Goal: Task Accomplishment & Management: Use online tool/utility

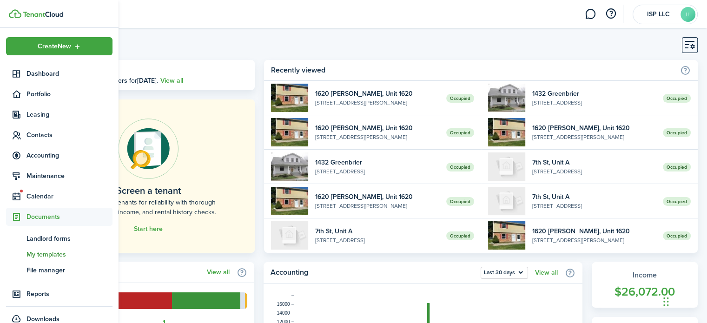
click at [28, 253] on span "My templates" at bounding box center [69, 255] width 86 height 10
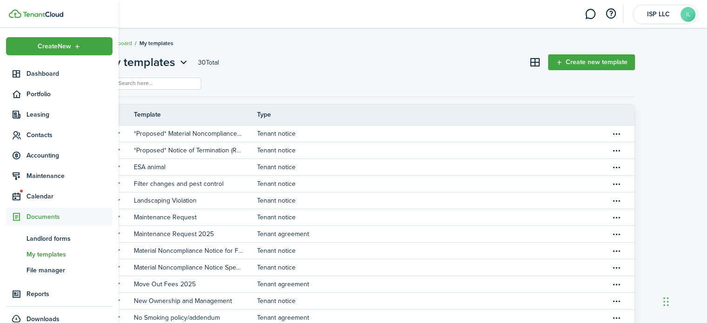
click at [489, 6] on header-wrapper "ISP LLC IL" at bounding box center [367, 14] width 661 height 28
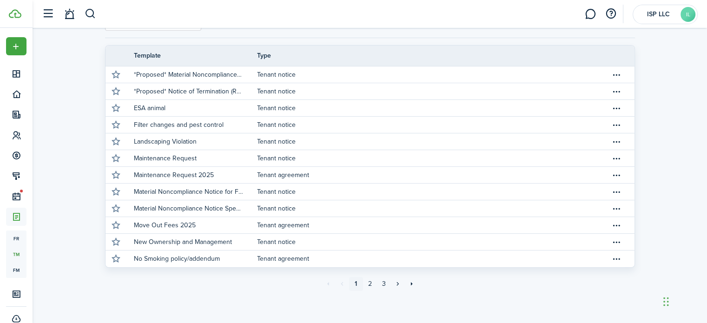
scroll to position [59, 0]
click at [368, 288] on link "2" at bounding box center [370, 285] width 14 height 14
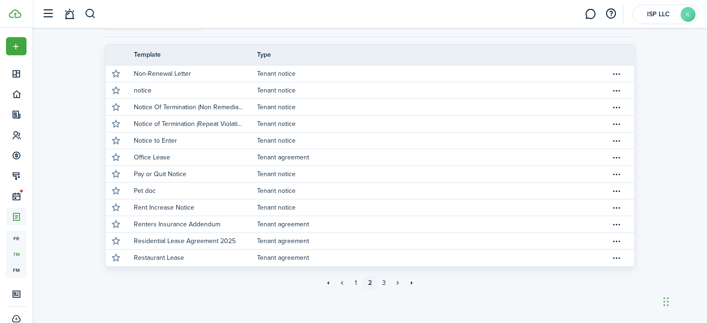
scroll to position [61, 0]
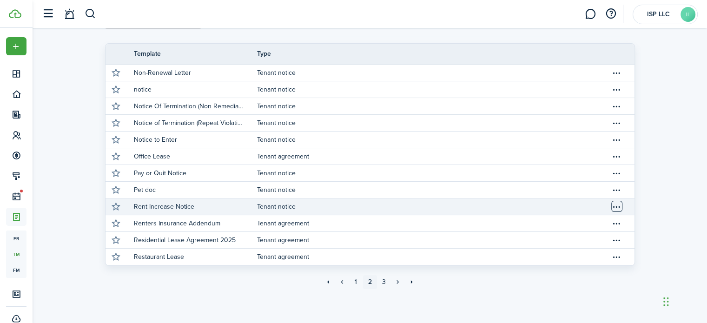
click at [618, 210] on table-menu-btn-icon "Open menu" at bounding box center [616, 206] width 11 height 11
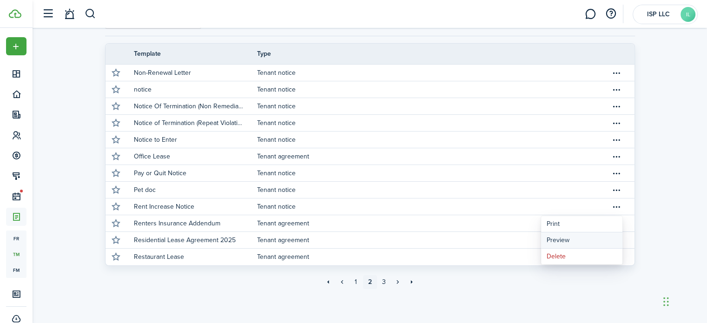
click at [578, 244] on button "Preview" at bounding box center [581, 240] width 81 height 16
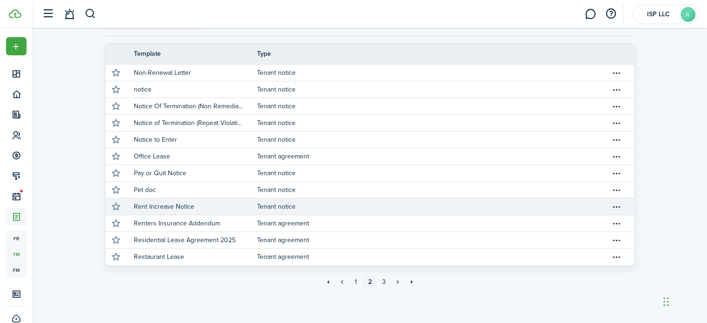
click at [286, 206] on link "Tenant notice" at bounding box center [434, 206] width 354 height 16
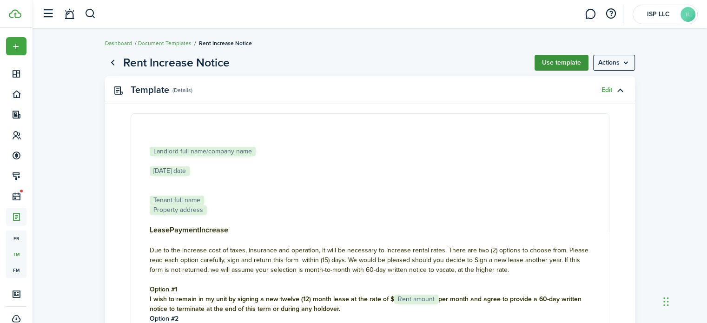
click at [567, 61] on button "Use template" at bounding box center [562, 63] width 54 height 16
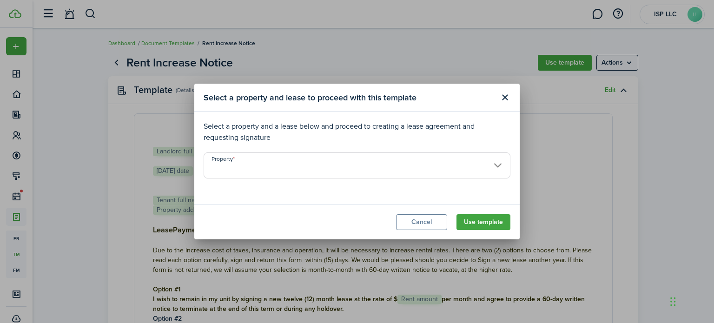
click at [490, 166] on input "Property" at bounding box center [357, 165] width 307 height 26
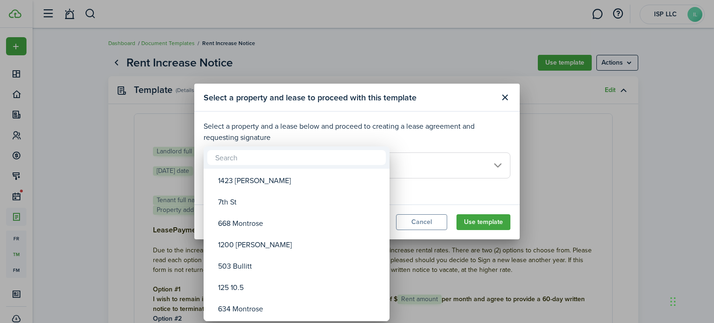
click at [254, 234] on div "668 Montrose" at bounding box center [300, 223] width 165 height 21
type input "668 Montrose"
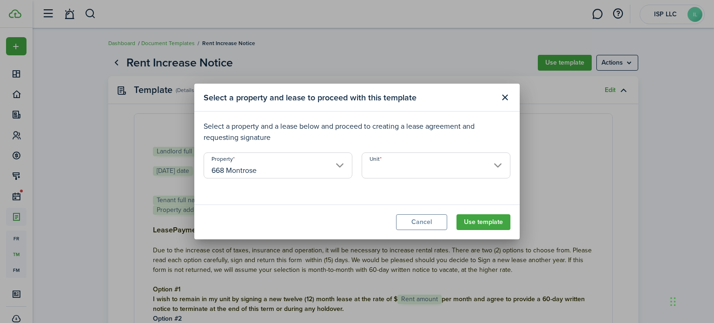
click at [392, 172] on input "Unit" at bounding box center [436, 165] width 149 height 26
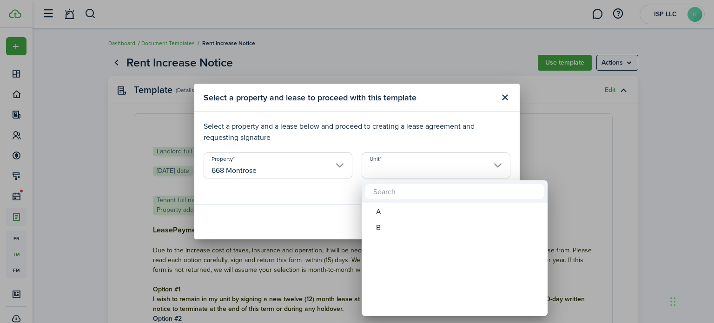
click at [440, 232] on div "B" at bounding box center [458, 228] width 165 height 16
type input "B"
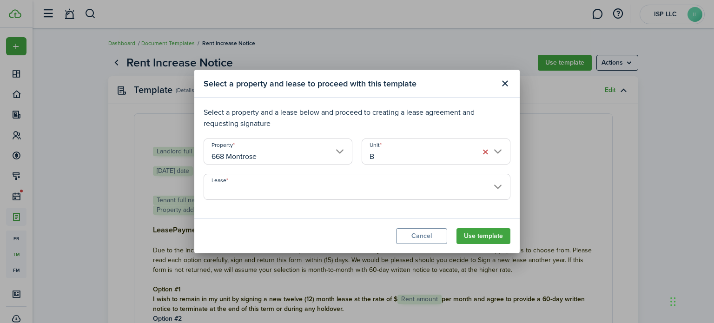
click at [466, 190] on input "Lease" at bounding box center [357, 187] width 307 height 26
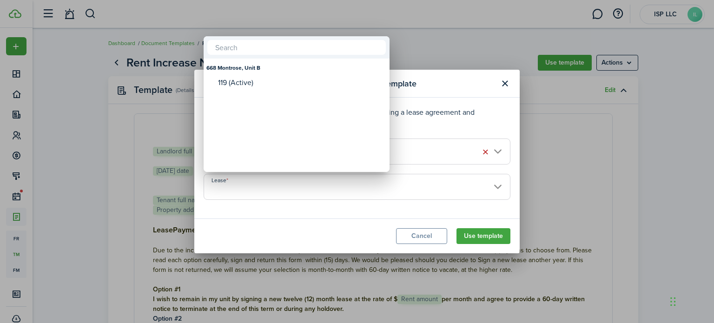
click at [299, 92] on mbsc-wheel-item "Lease" at bounding box center [296, 100] width 183 height 16
click at [267, 94] on mbsc-wheel-item "Lease" at bounding box center [296, 100] width 183 height 16
click at [276, 82] on div "119 (Active)" at bounding box center [300, 83] width 165 height 8
type input "668 Montrose, Unit B. Lease #119 (Active)"
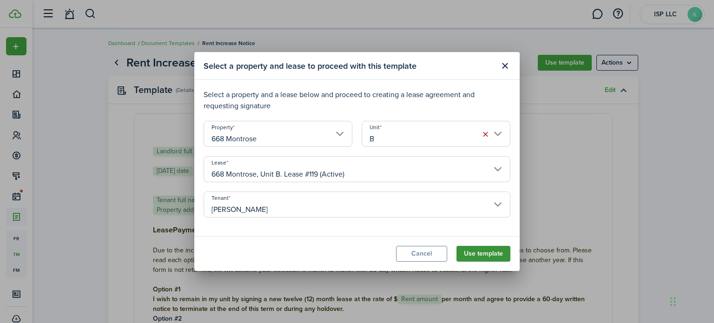
click at [495, 251] on button "Use template" at bounding box center [484, 254] width 54 height 16
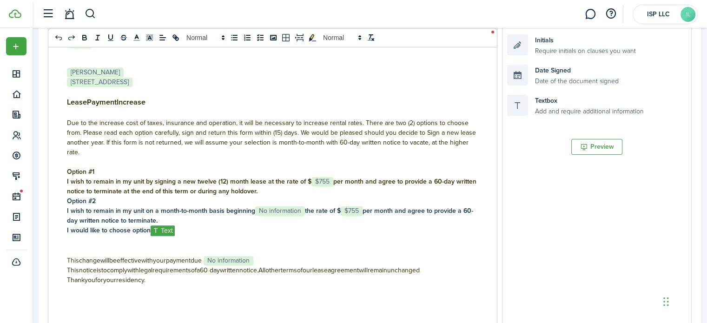
scroll to position [241, 0]
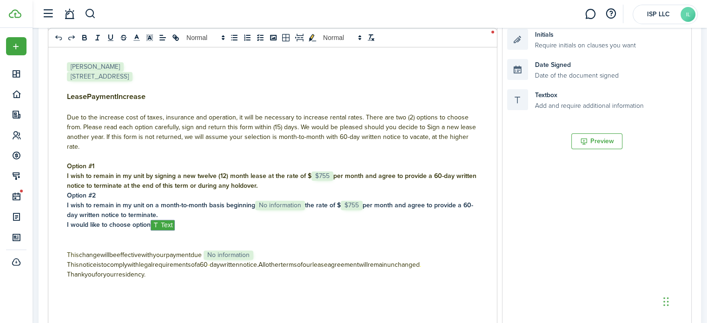
click at [327, 172] on span "$755" at bounding box center [322, 176] width 22 height 9
click at [304, 200] on h4 "I wish to remain in my unit on a month-to-month basis beginning ﻿﻿﻿ No informat…" at bounding box center [272, 210] width 411 height 20
click at [335, 201] on span "$755" at bounding box center [337, 205] width 22 height 9
click at [273, 250] on p "This change will be effective with your payment due ﻿ No information ﻿" at bounding box center [272, 255] width 411 height 10
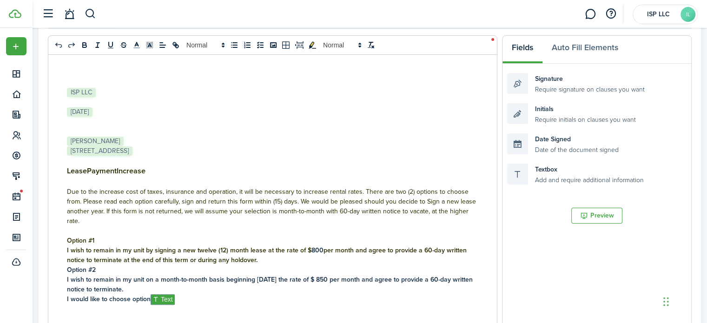
scroll to position [170, 0]
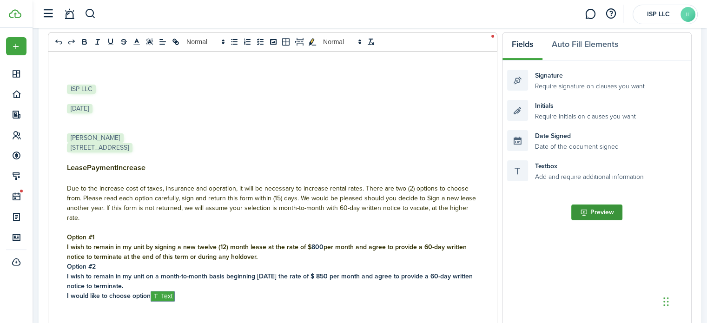
click at [609, 216] on button "Preview" at bounding box center [596, 213] width 51 height 16
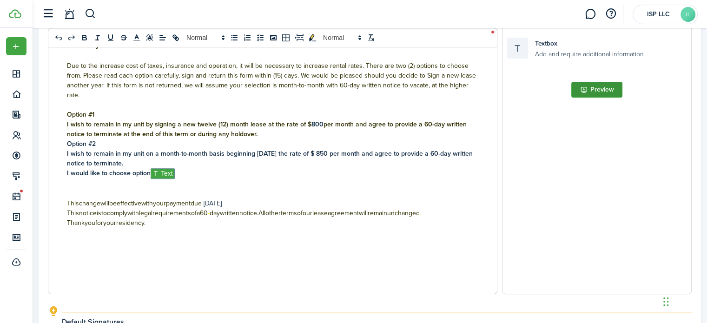
scroll to position [496, 0]
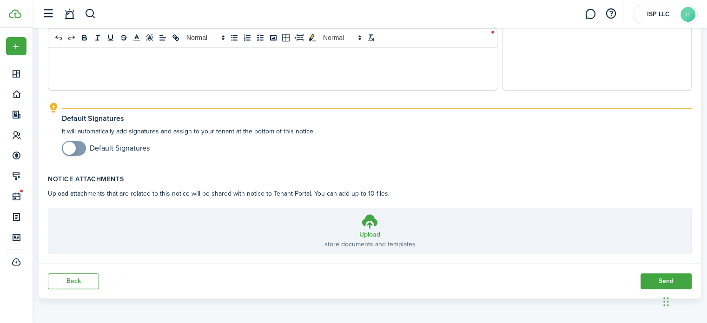
checkbox input "true"
click at [664, 276] on button "Send" at bounding box center [666, 281] width 51 height 16
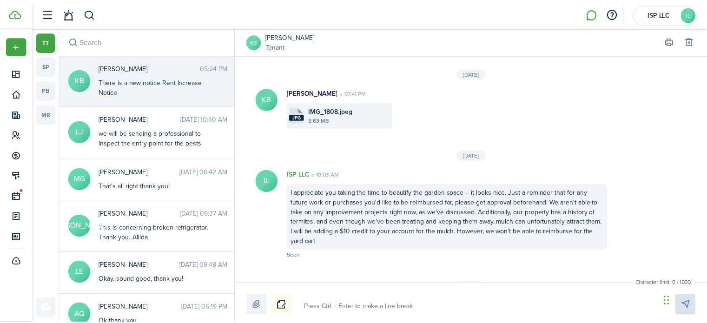
scroll to position [1820, 0]
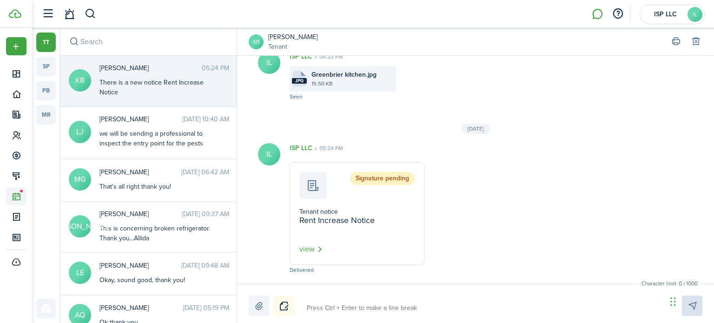
click at [13, 193] on icon at bounding box center [17, 196] width 10 height 9
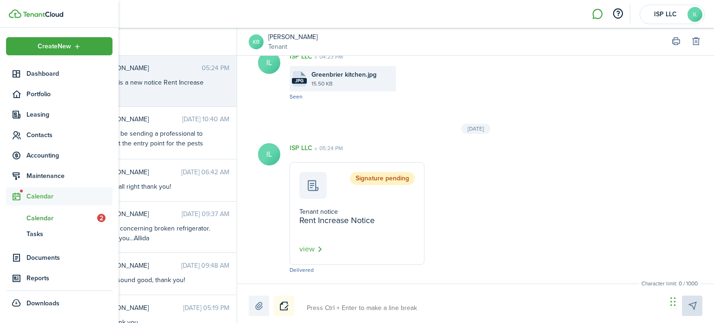
click at [48, 216] on span "Calendar" at bounding box center [61, 218] width 71 height 10
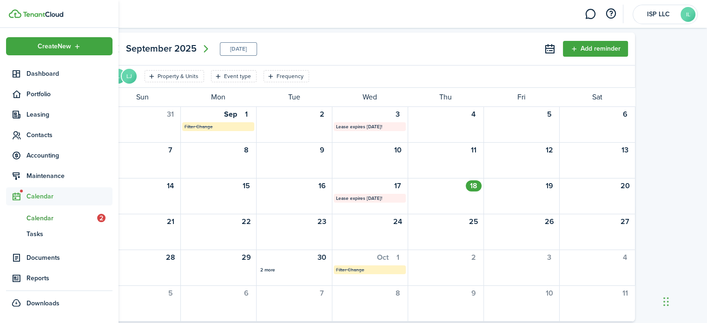
click at [152, 19] on header-wrapper "ISP LLC IL" at bounding box center [367, 14] width 661 height 28
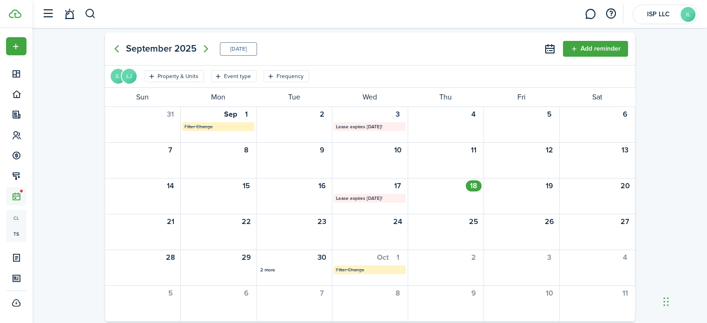
click at [117, 48] on icon "Previous page" at bounding box center [116, 48] width 11 height 11
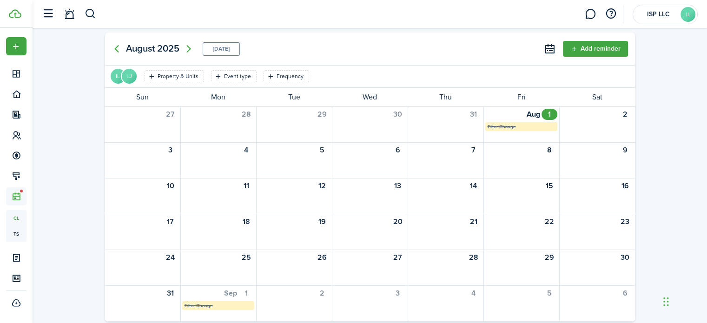
click at [115, 50] on icon "Previous page" at bounding box center [116, 48] width 4 height 7
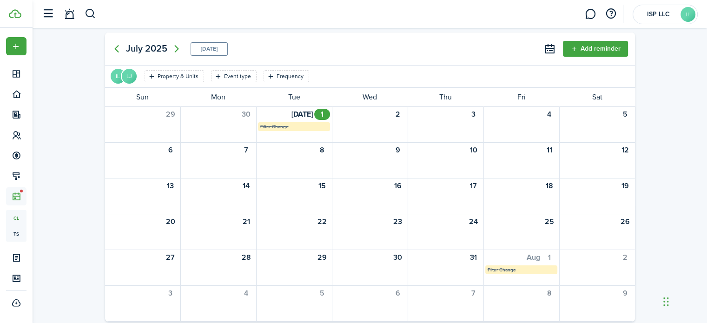
click at [108, 46] on mbsc-button "Previous page" at bounding box center [116, 49] width 19 height 19
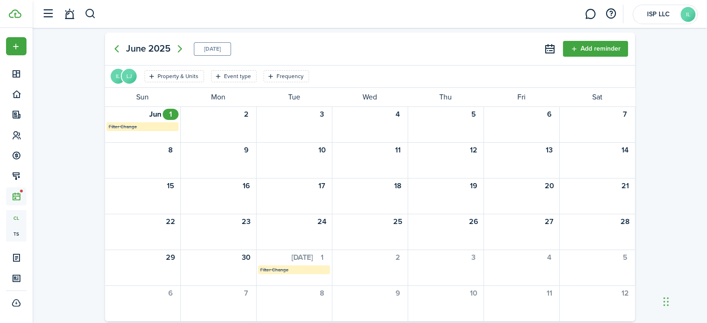
click at [114, 49] on icon "Previous page" at bounding box center [116, 48] width 4 height 7
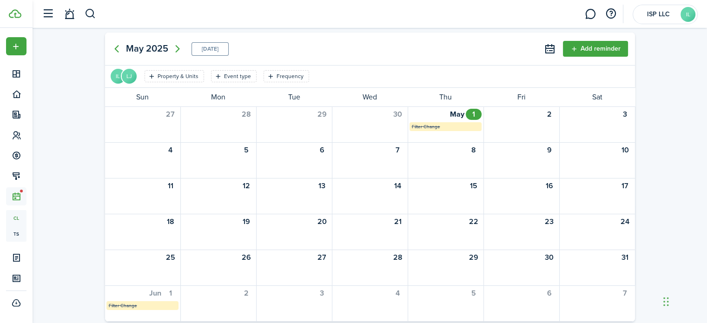
click at [115, 49] on icon "Previous page" at bounding box center [116, 48] width 4 height 7
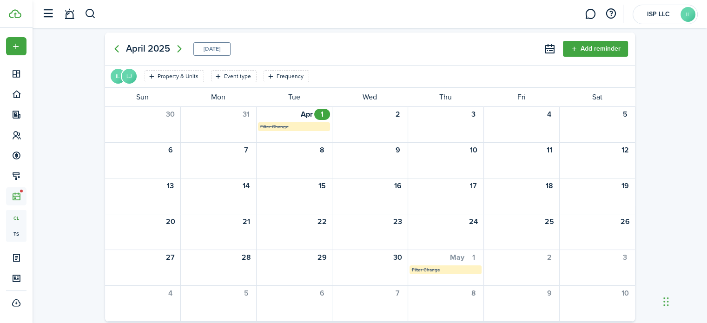
click at [179, 50] on icon "Next page" at bounding box center [179, 48] width 4 height 7
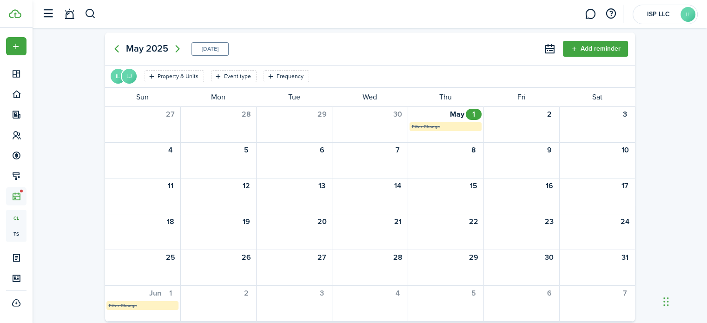
click at [176, 50] on icon "Next page" at bounding box center [177, 48] width 11 height 11
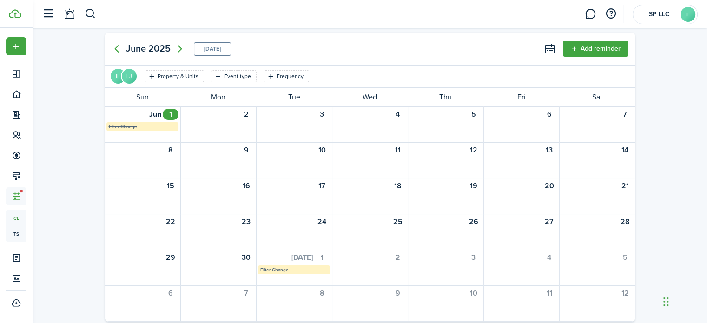
click at [180, 48] on icon "Next page" at bounding box center [179, 48] width 11 height 11
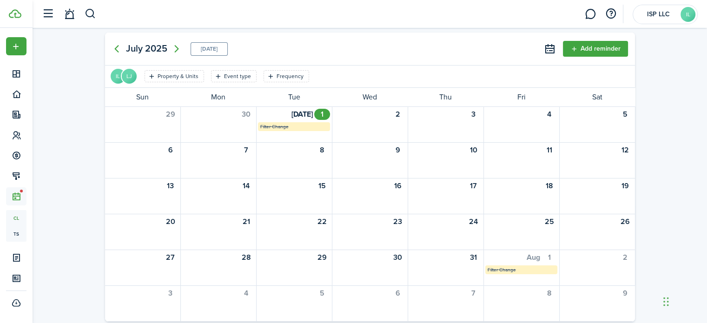
click at [176, 48] on icon "Next page" at bounding box center [176, 48] width 11 height 11
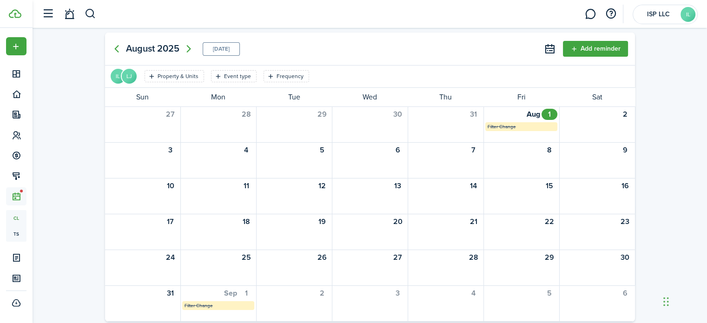
click at [188, 48] on icon "Next page" at bounding box center [188, 48] width 11 height 11
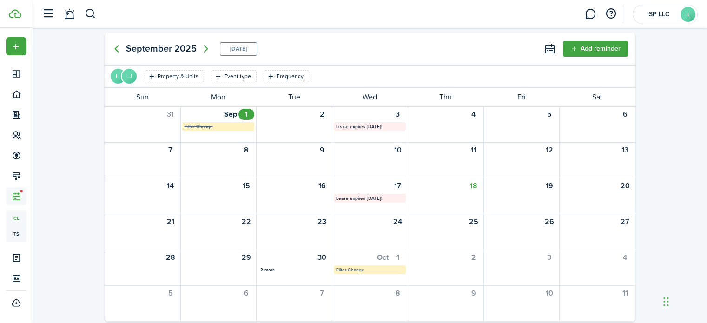
click at [351, 129] on mbsc-calendar-label "Lease expires [DATE]!" at bounding box center [370, 126] width 72 height 9
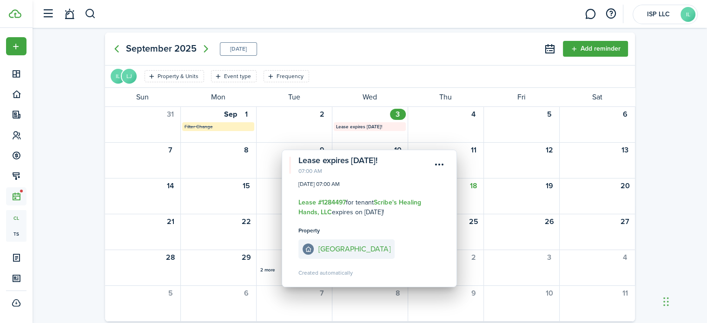
click at [677, 205] on div "[DATE] [DATE] Add reminder IL LJ Property & Units Event type Frequency Save fil…" at bounding box center [370, 194] width 675 height 332
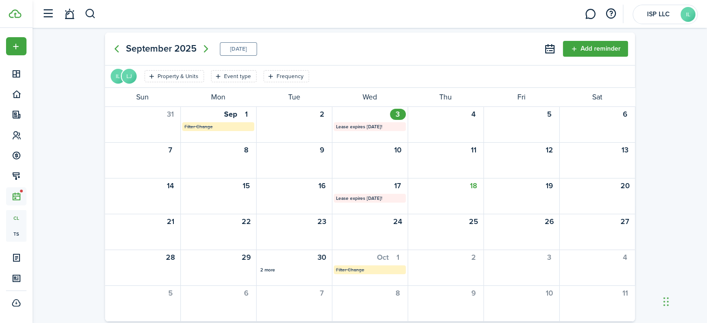
click at [386, 196] on mbsc-calendar-label "Lease expires [DATE]!" at bounding box center [370, 198] width 72 height 9
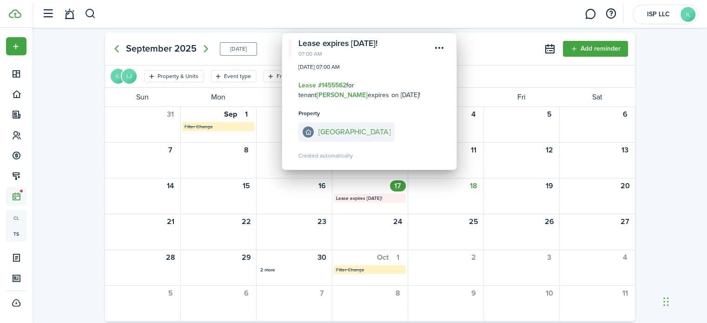
click at [205, 48] on icon "Next page" at bounding box center [205, 48] width 11 height 11
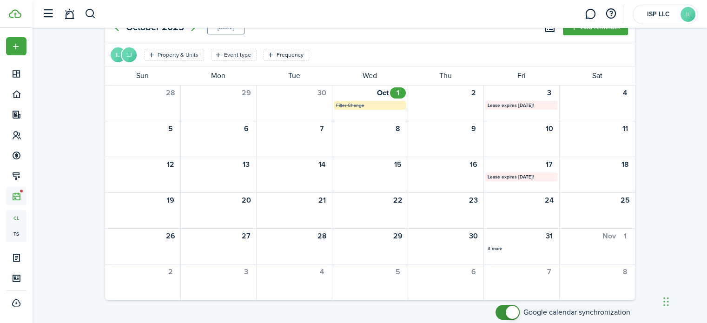
scroll to position [35, 0]
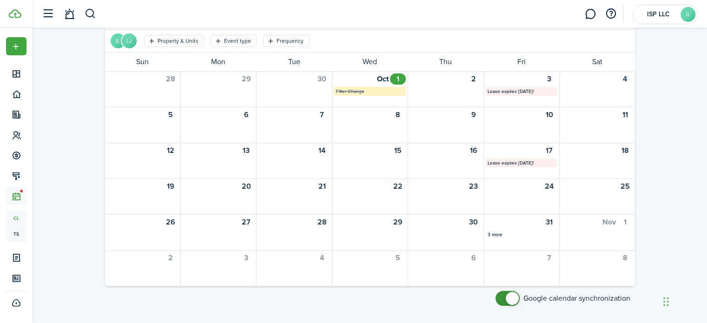
click at [503, 236] on div "3 more" at bounding box center [521, 234] width 67 height 7
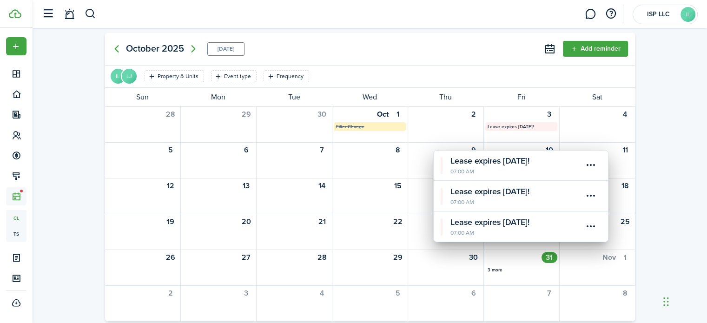
click at [516, 199] on calendar-event-date "07:00 AM" at bounding box center [516, 202] width 133 height 8
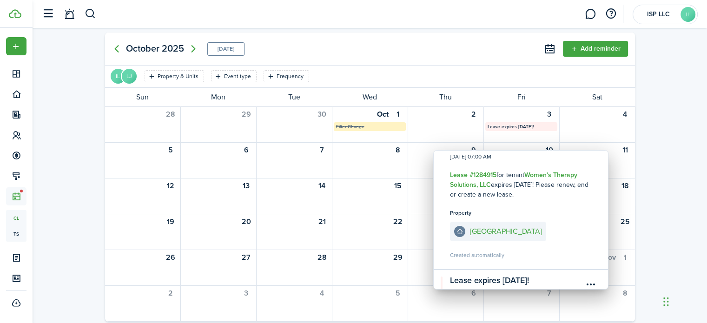
scroll to position [69, 0]
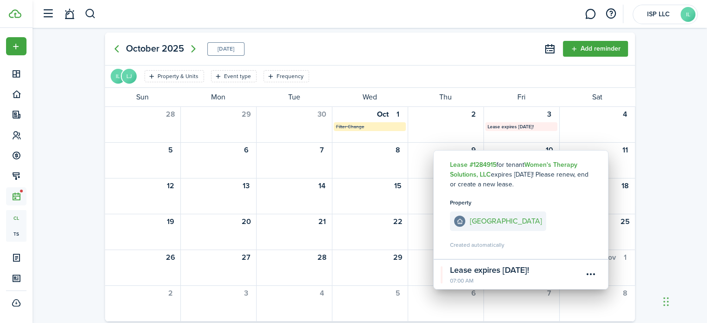
click at [557, 272] on calendar-event-title "Lease expires [DATE]!" at bounding box center [516, 270] width 133 height 13
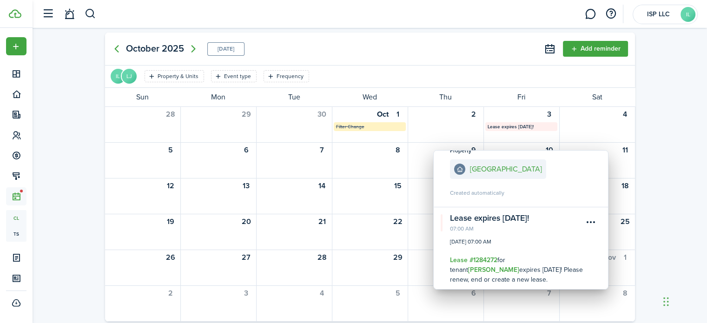
scroll to position [0, 0]
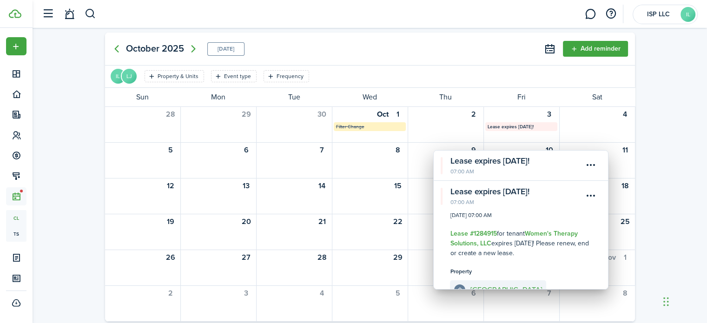
click at [675, 208] on div "[DATE] [DATE] Add reminder IL LJ Property & Units Event type Frequency Save fil…" at bounding box center [370, 194] width 675 height 332
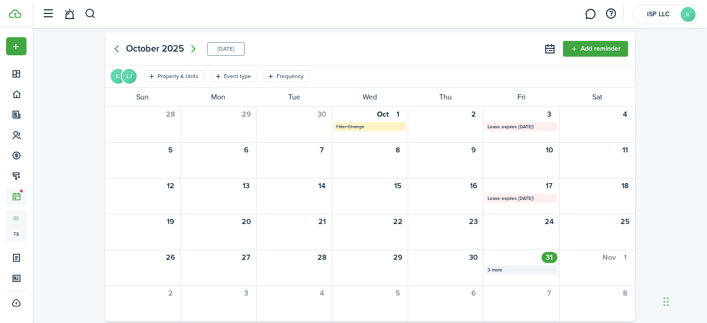
click at [193, 49] on icon "Next page" at bounding box center [193, 48] width 11 height 11
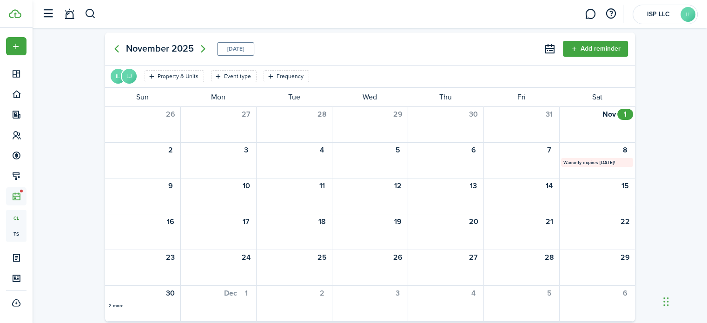
click at [118, 305] on div "2 more" at bounding box center [142, 305] width 67 height 7
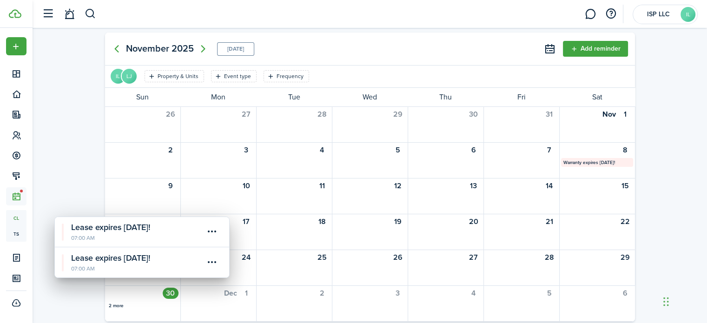
click at [92, 228] on calendar-event-title "Lease expires [DATE]!" at bounding box center [137, 227] width 133 height 13
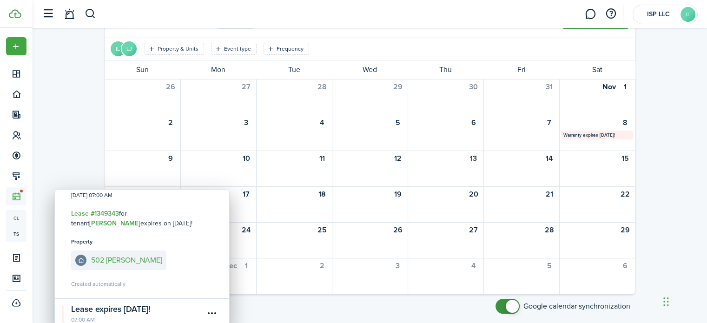
scroll to position [35, 0]
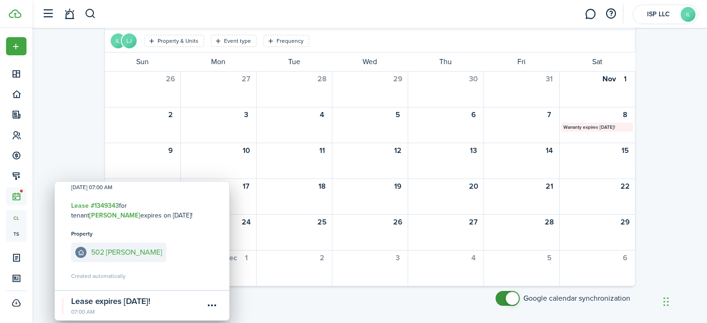
click at [100, 299] on calendar-event-title "Lease expires [DATE]!" at bounding box center [137, 301] width 133 height 13
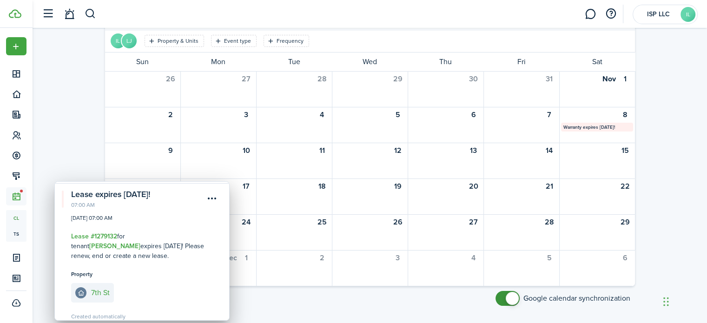
scroll to position [0, 0]
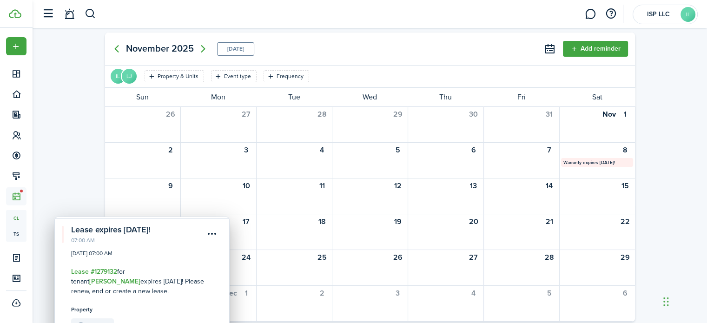
click at [617, 165] on mbsc-calendar-label "Warranty expires [DATE]!" at bounding box center [597, 162] width 72 height 9
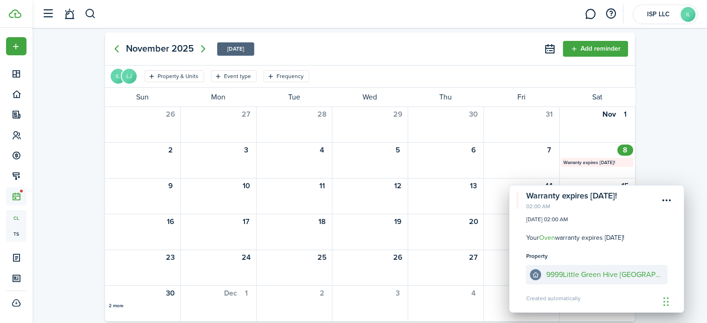
click at [238, 48] on mbsc-button "[DATE]" at bounding box center [235, 49] width 17 height 13
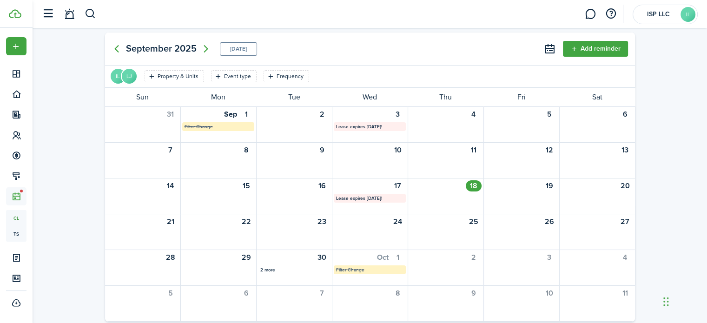
click at [345, 127] on mbsc-calendar-label "Lease expires [DATE]!" at bounding box center [370, 126] width 72 height 9
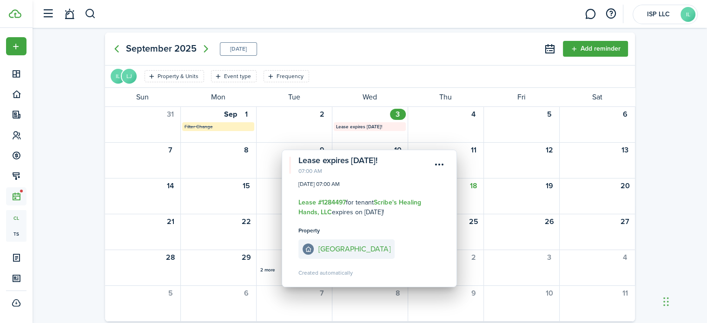
click at [354, 44] on div "[DATE] [DATE] Add reminder" at bounding box center [370, 49] width 530 height 33
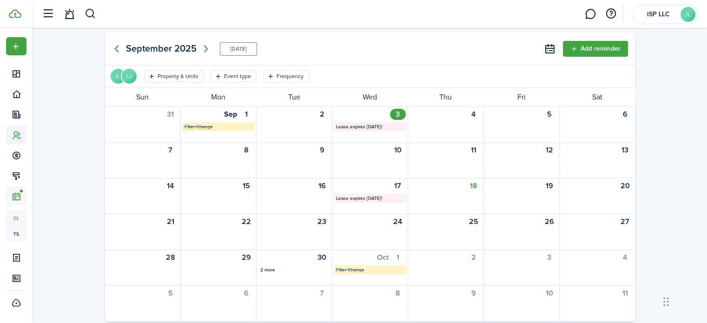
click at [11, 135] on sidebar-link-icon at bounding box center [16, 135] width 20 height 10
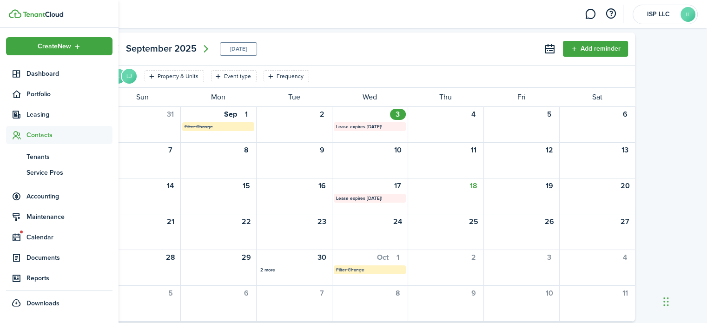
click at [33, 130] on span "Contacts" at bounding box center [69, 135] width 86 height 10
click at [344, 279] on div "[DATE] Filter Change" at bounding box center [370, 267] width 76 height 35
